Goal: Task Accomplishment & Management: Manage account settings

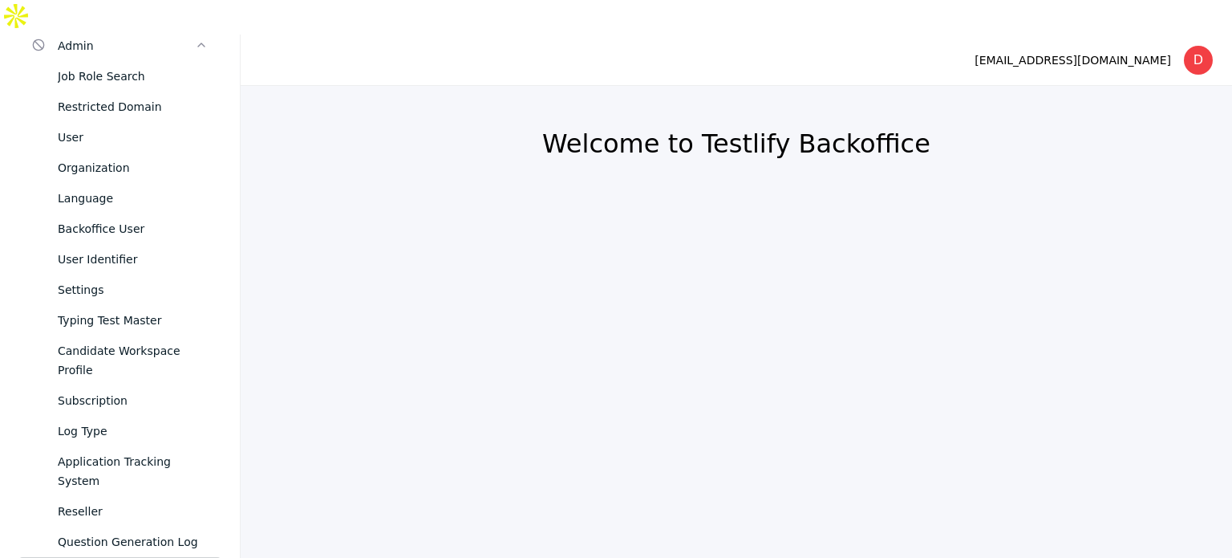
scroll to position [128, 0]
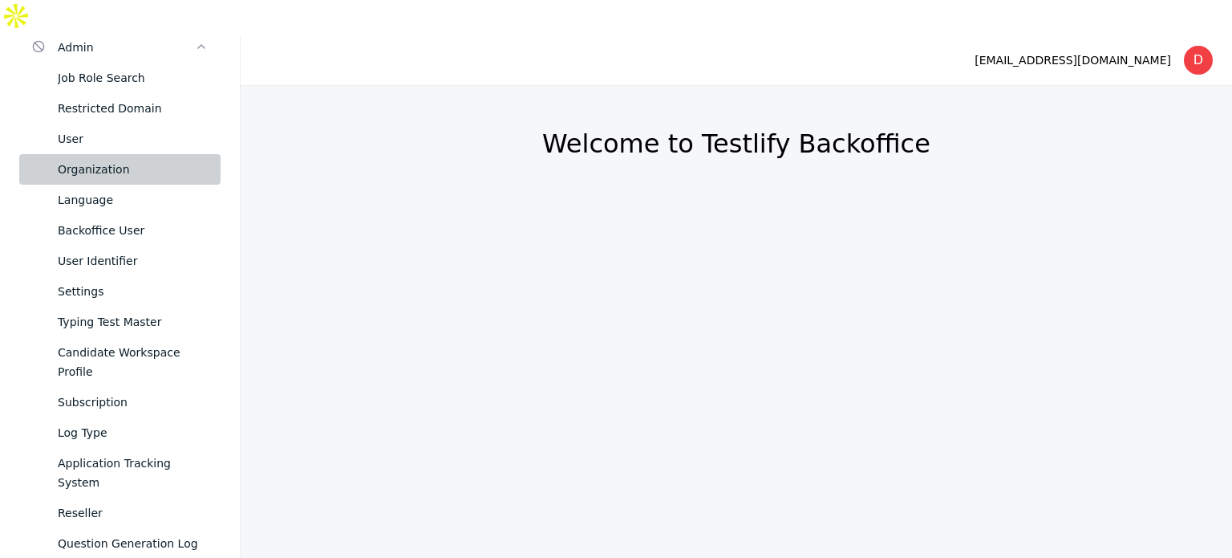
click at [136, 160] on div "Organization" at bounding box center [133, 169] width 150 height 19
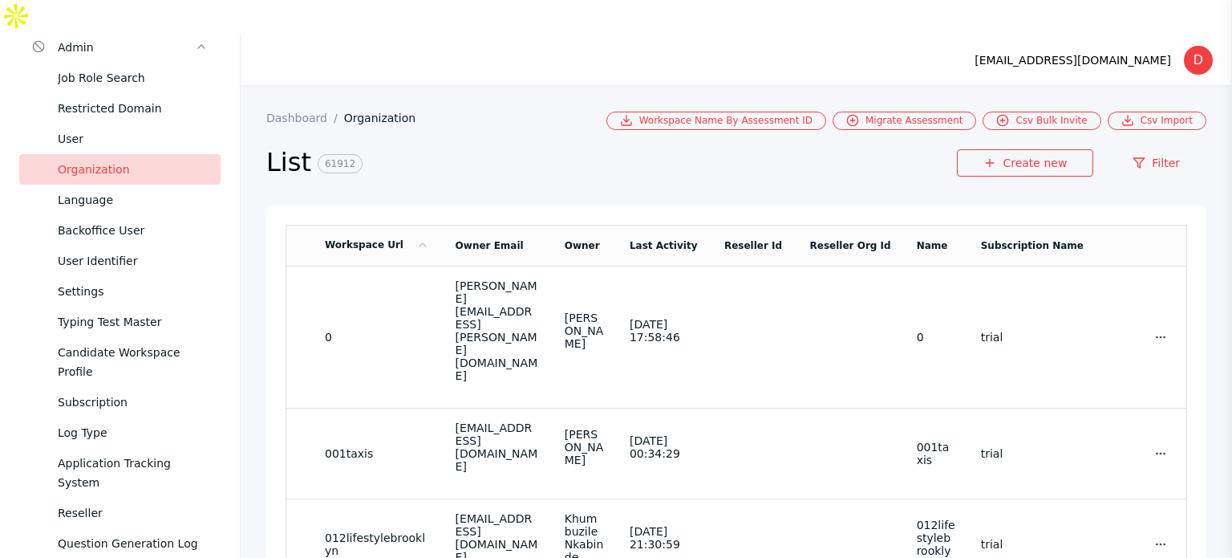
click at [1139, 130] on section "List 61912 Create new Filter" at bounding box center [736, 167] width 940 height 75
click at [1133, 156] on icon at bounding box center [1139, 162] width 13 height 13
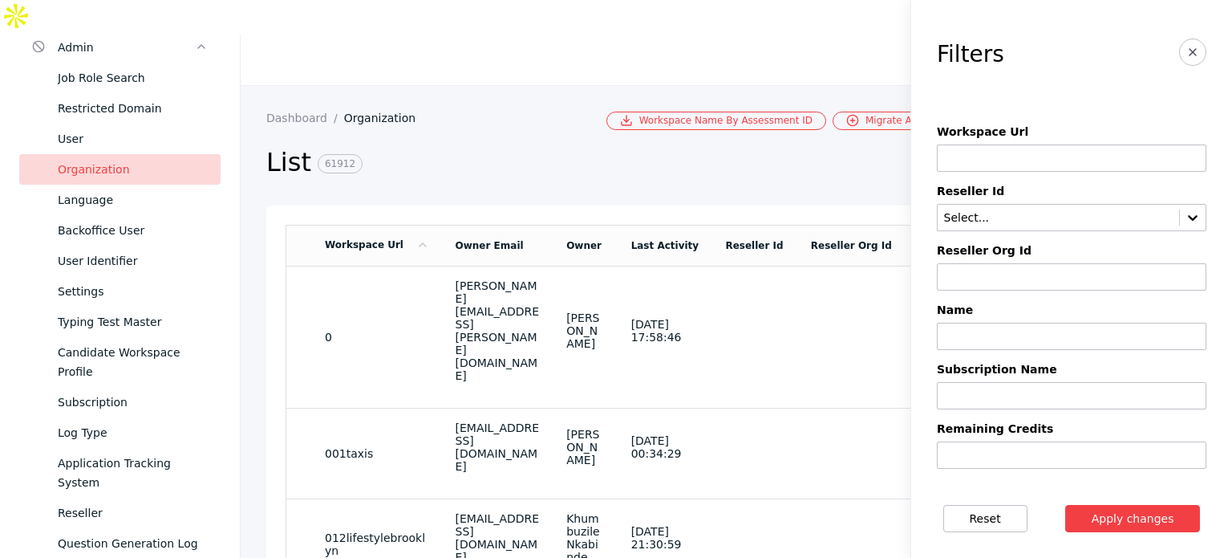
click at [978, 156] on input at bounding box center [1072, 157] width 270 height 27
type input "*"
type input "**********"
click at [1065, 505] on button "Apply changes" at bounding box center [1133, 518] width 136 height 27
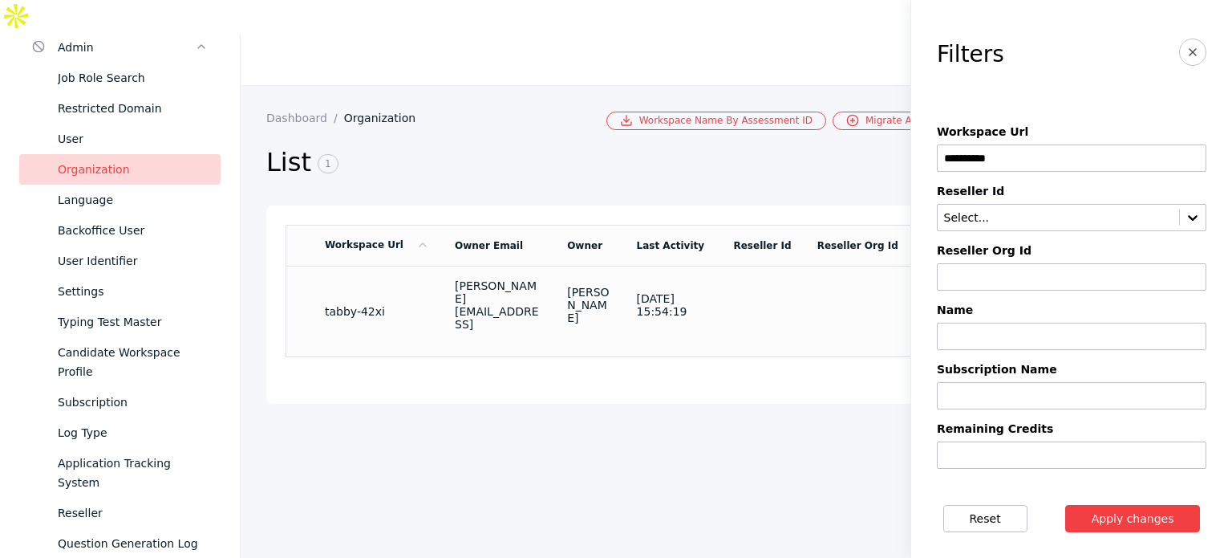
click at [354, 305] on section "tabby-42xi" at bounding box center [377, 311] width 104 height 13
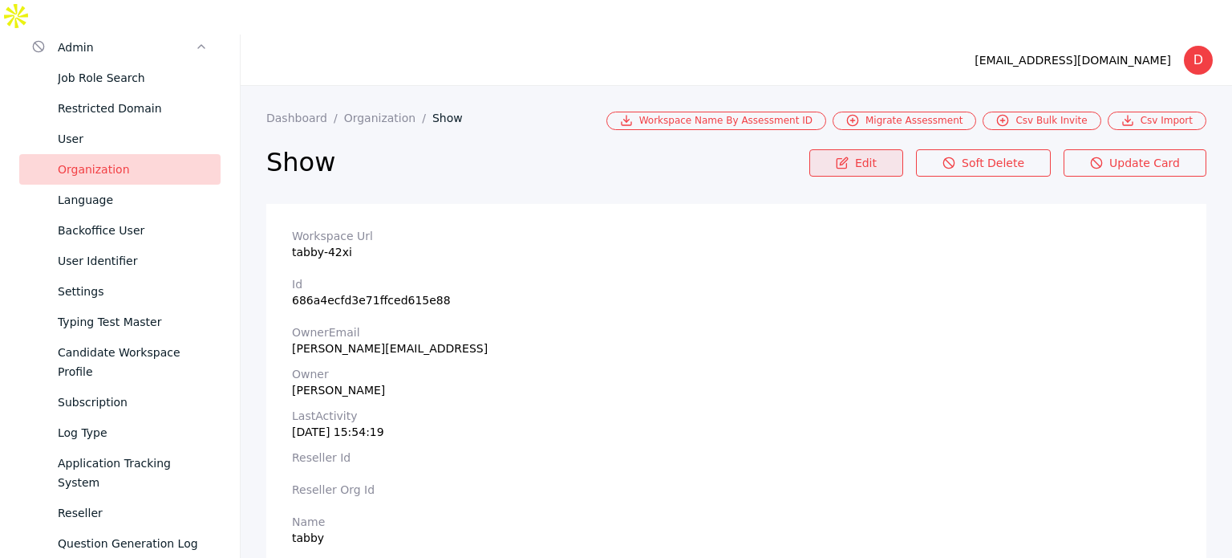
click at [896, 149] on link "Edit" at bounding box center [857, 162] width 94 height 27
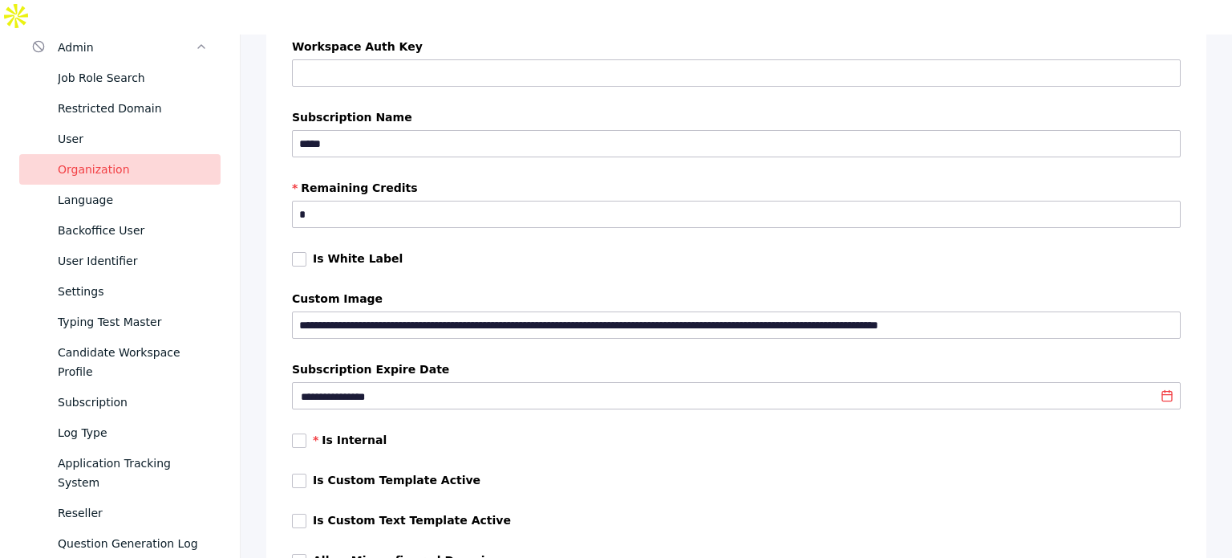
scroll to position [700, 0]
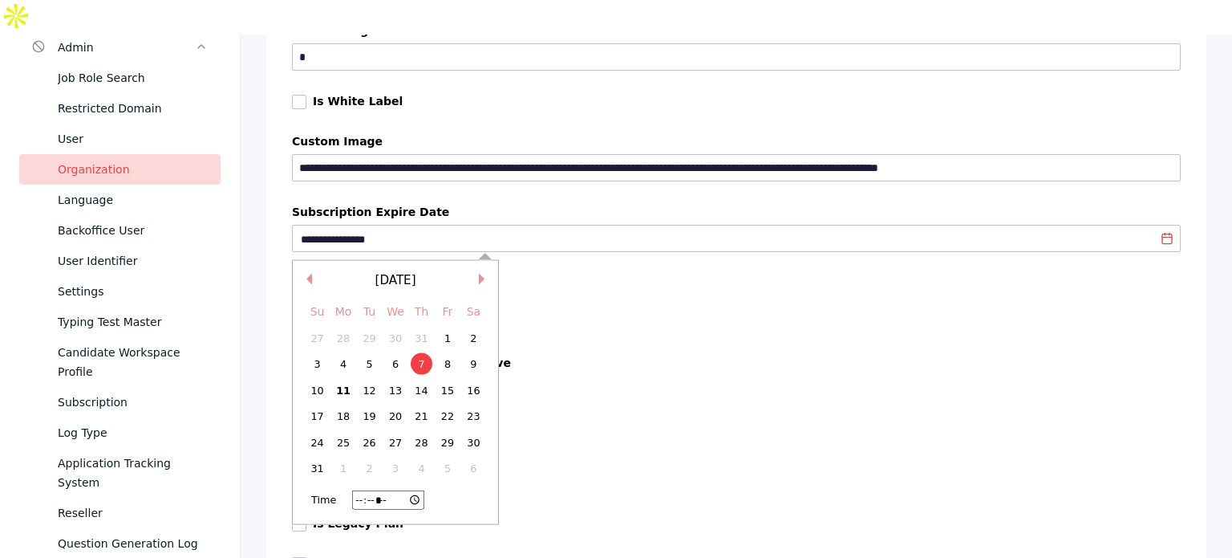
click at [421, 233] on input "**********" at bounding box center [738, 239] width 878 height 13
click at [418, 405] on div "21" at bounding box center [422, 416] width 22 height 22
type input "**********"
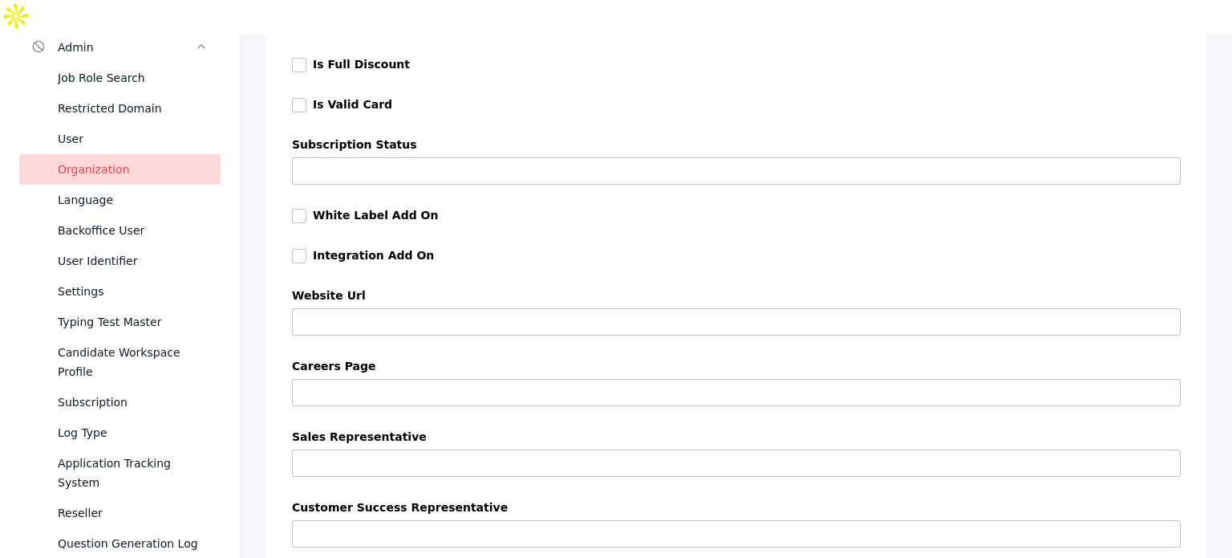
scroll to position [1518, 0]
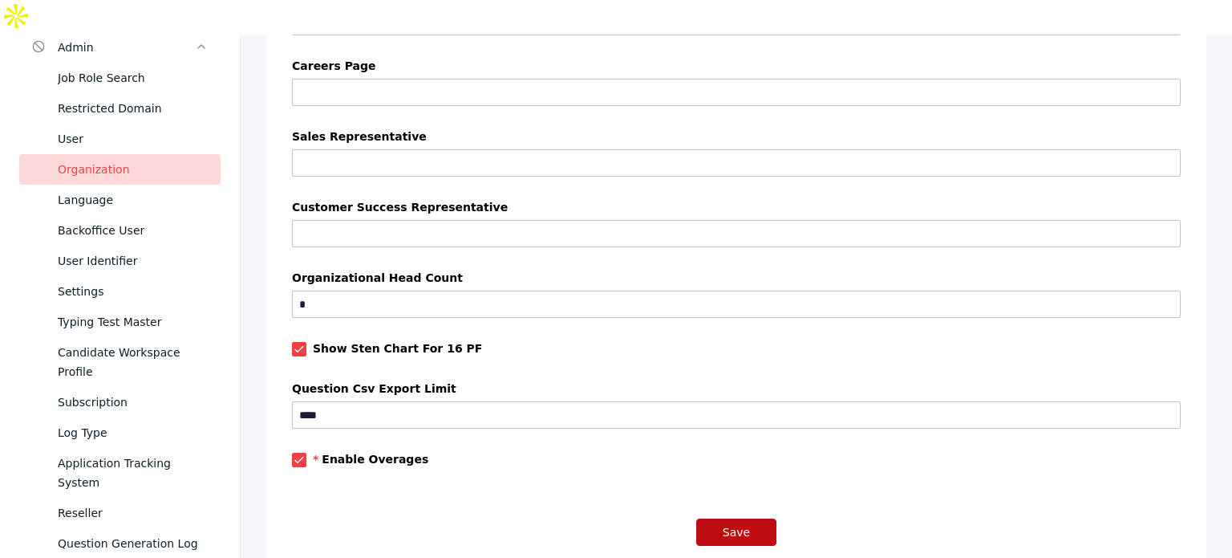
click at [735, 518] on button "Save" at bounding box center [736, 531] width 80 height 27
